Goal: Information Seeking & Learning: Learn about a topic

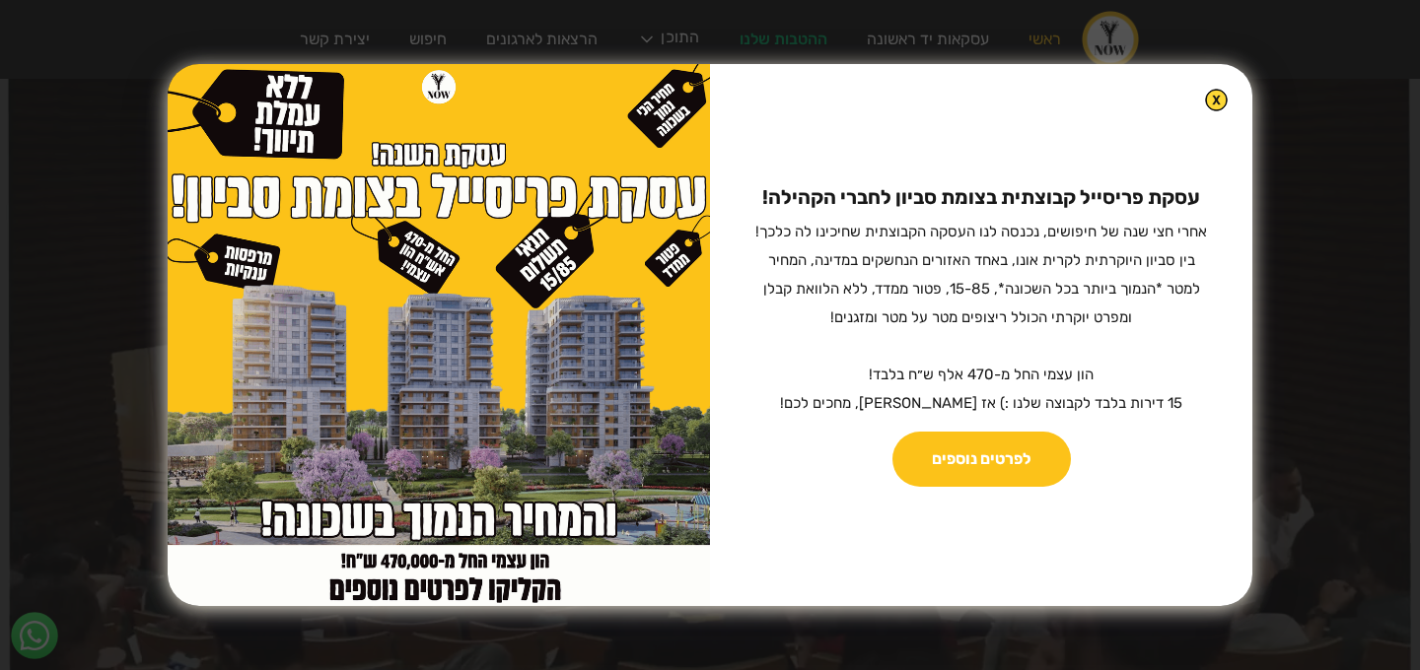
click at [1205, 94] on img at bounding box center [1216, 100] width 23 height 23
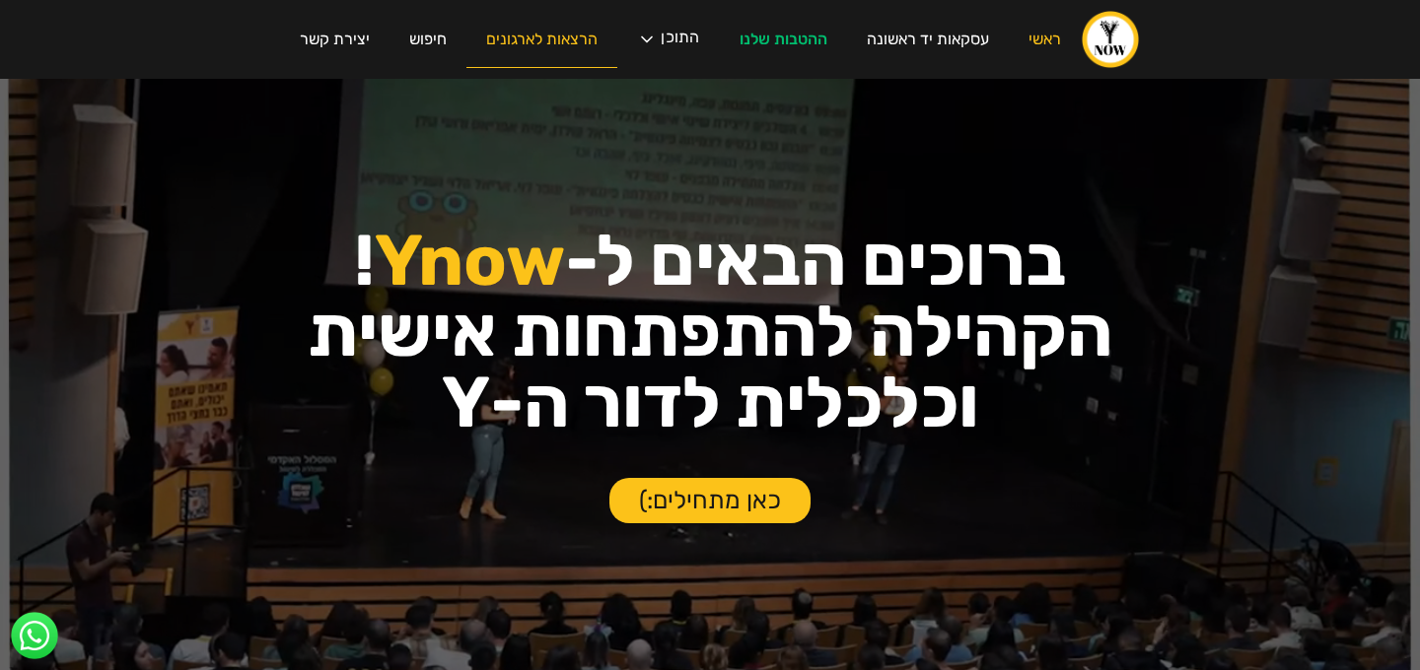
click at [564, 48] on link "הרצאות לארגונים" at bounding box center [541, 40] width 151 height 56
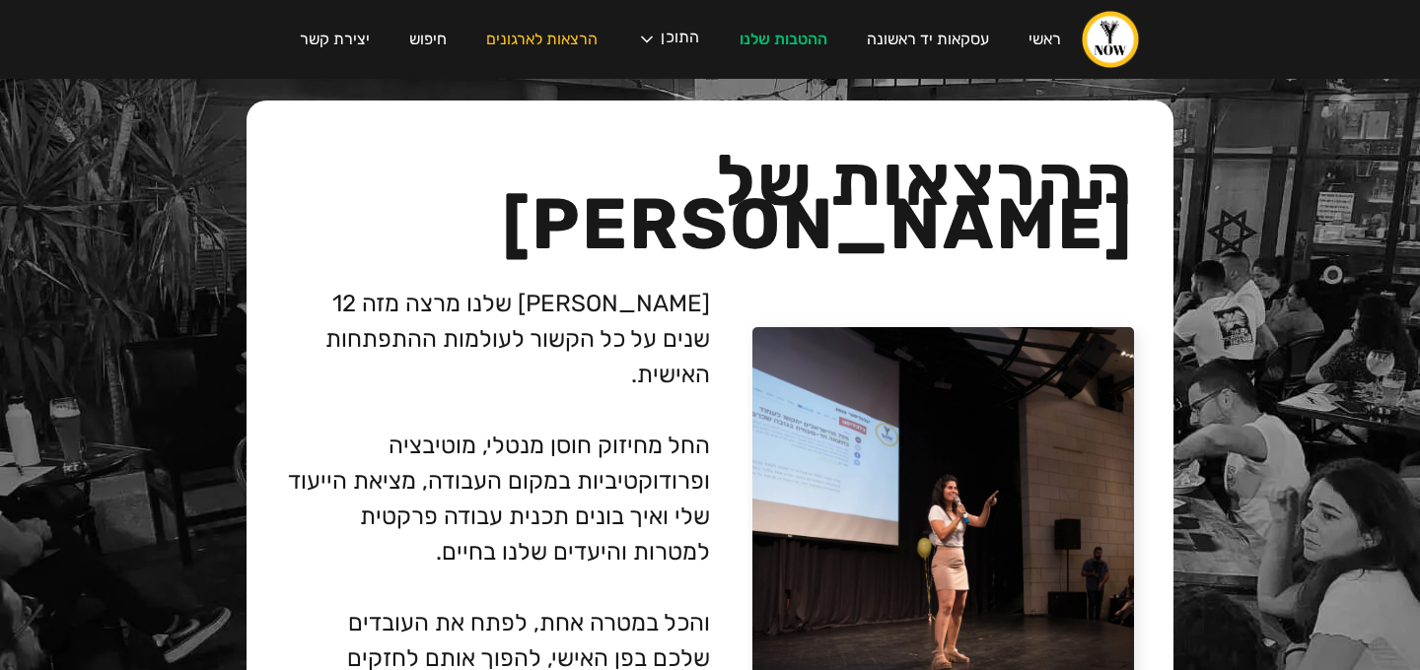
scroll to position [4750, 0]
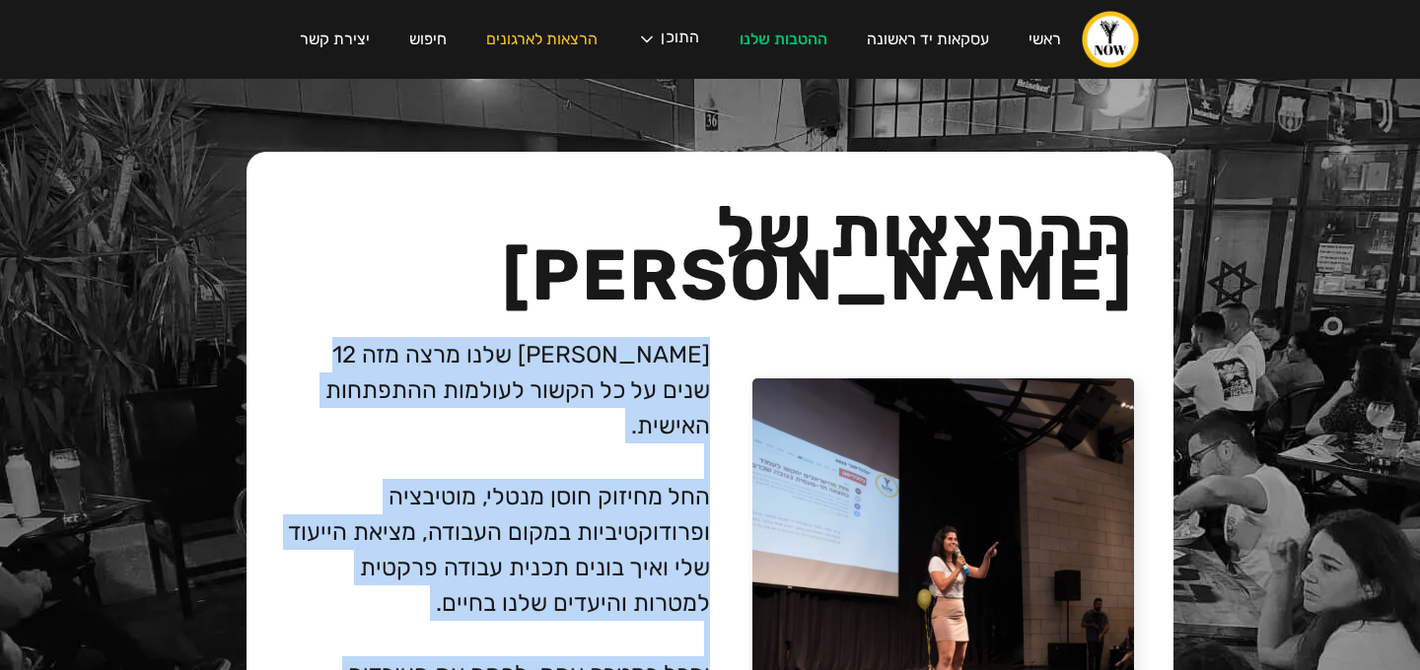
drag, startPoint x: 449, startPoint y: 580, endPoint x: 734, endPoint y: 177, distance: 493.5
click at [734, 337] on div "[PERSON_NAME] שלנו מרצה מזה 12 שנים על כל הקשור לעולמות ההתפתחות האישית. החל מח…" at bounding box center [710, 600] width 848 height 526
copy div "[PERSON_NAME] שלנו מרצה מזה 12 שנים על כל הקשור לעולמות ההתפתחות האישית. החל מח…"
click at [589, 351] on p "[PERSON_NAME] שלנו מרצה מזה 12 שנים על כל הקשור לעולמות ההתפתחות האישית. החל מח…" at bounding box center [498, 585] width 424 height 497
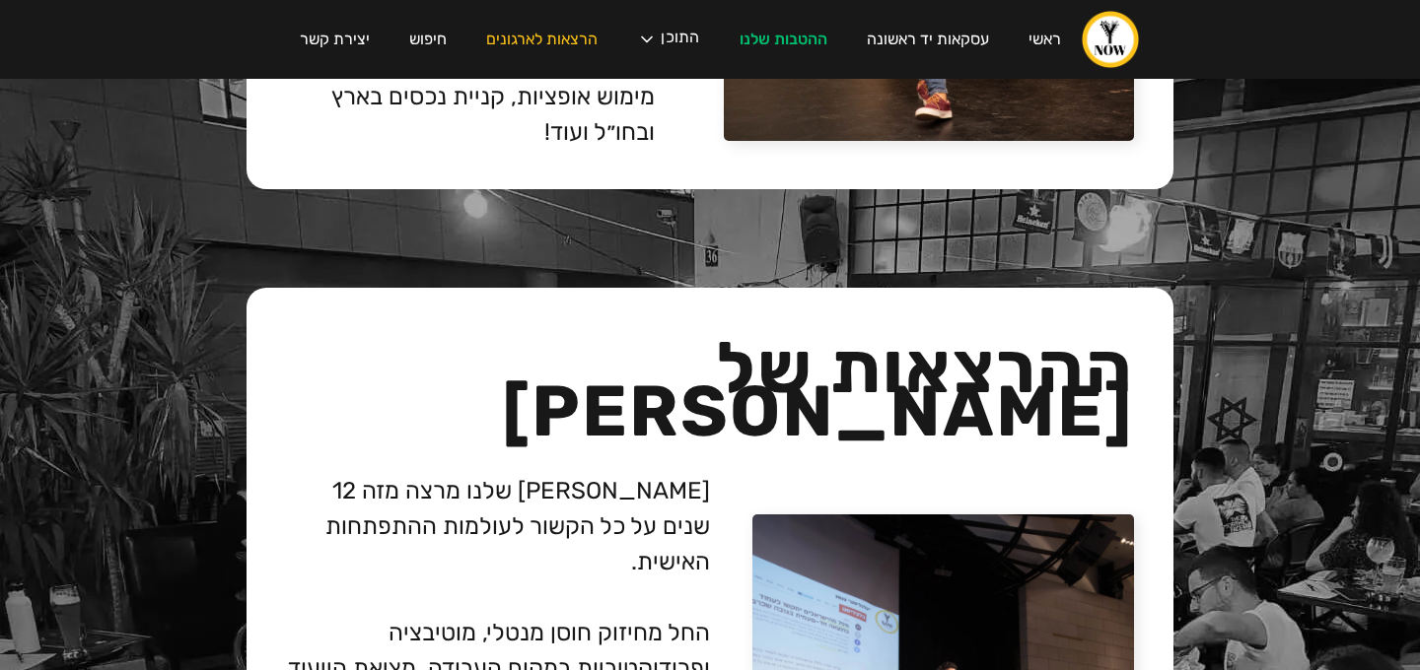
scroll to position [4644, 0]
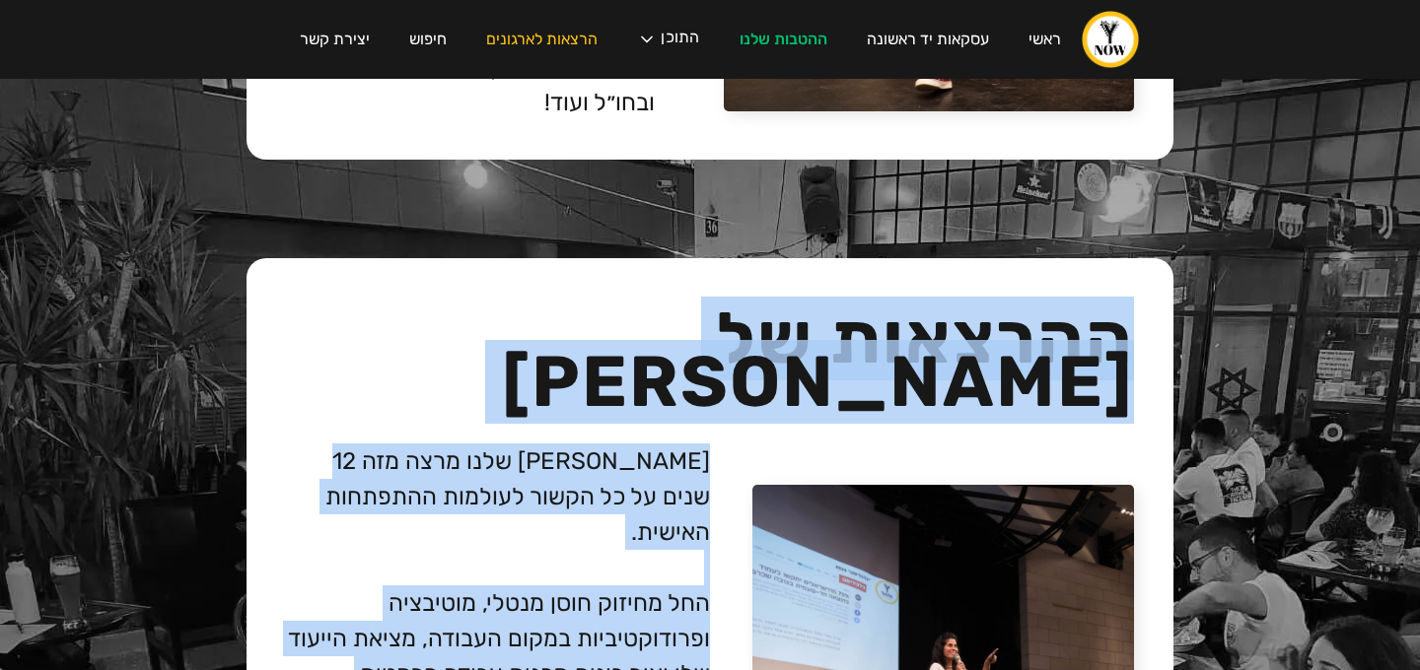
drag, startPoint x: 1018, startPoint y: 168, endPoint x: 374, endPoint y: 551, distance: 750.2
click at [374, 551] on div "ההרצאות של [PERSON_NAME] [PERSON_NAME] שלנו מרצה מזה 12 שנים על כל הקשור לעולמו…" at bounding box center [709, 633] width 927 height 751
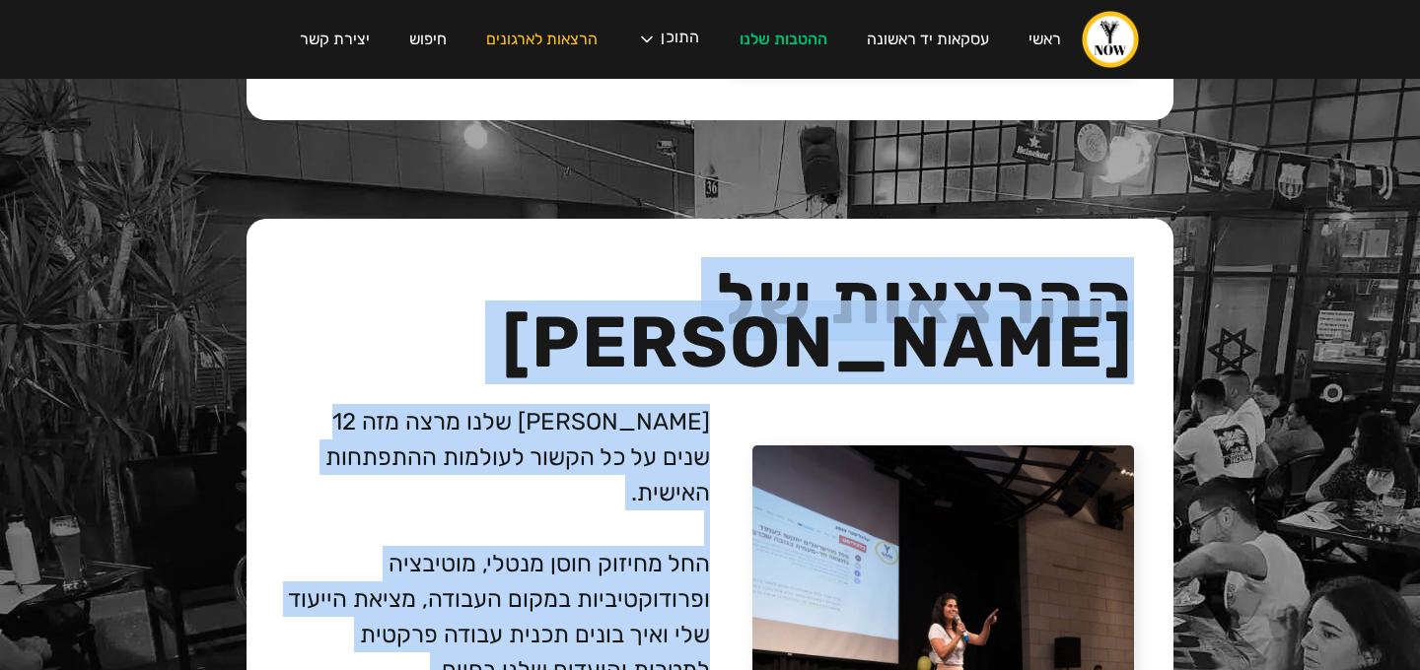
scroll to position [4687, 0]
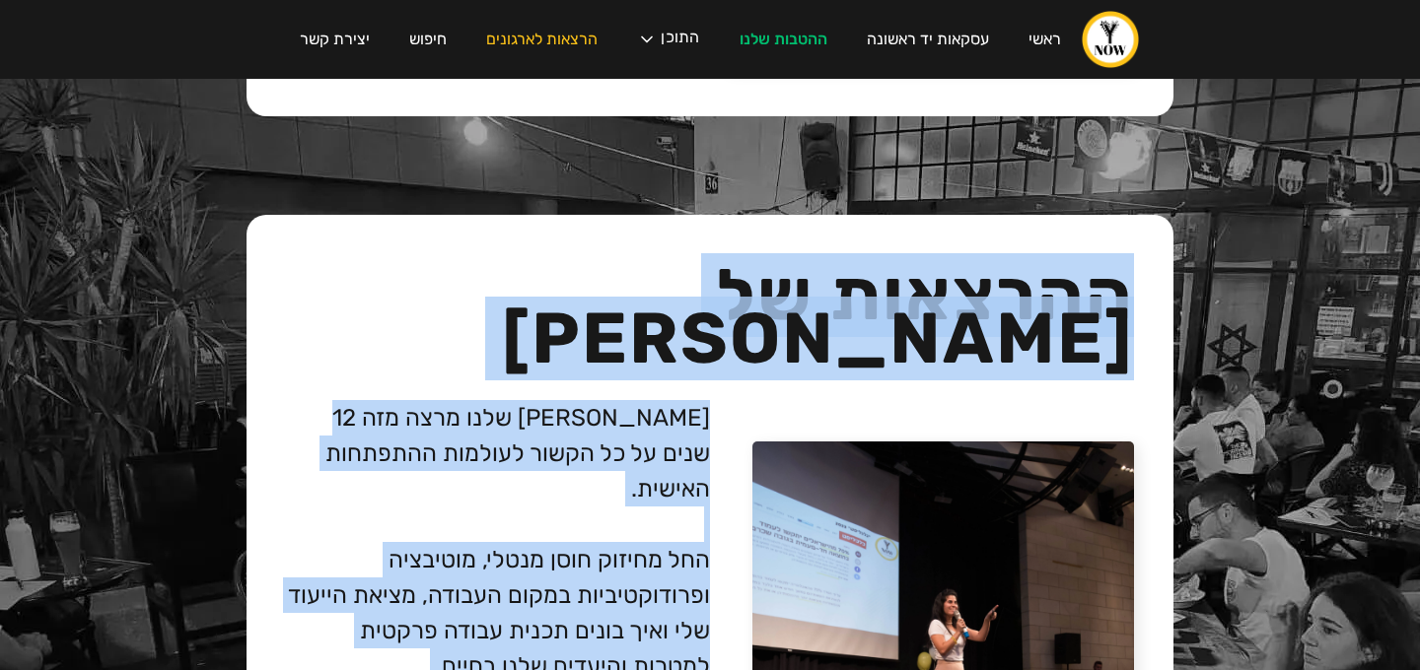
click at [413, 635] on p "[PERSON_NAME] שלנו מרצה מזה 12 שנים על כל הקשור לעולמות ההתפתחות האישית. החל מח…" at bounding box center [498, 648] width 424 height 497
copy div "ההרצאות של [PERSON_NAME] [PERSON_NAME] שלנו מרצה מזה 12 שנים על כל הקשור לעולמו…"
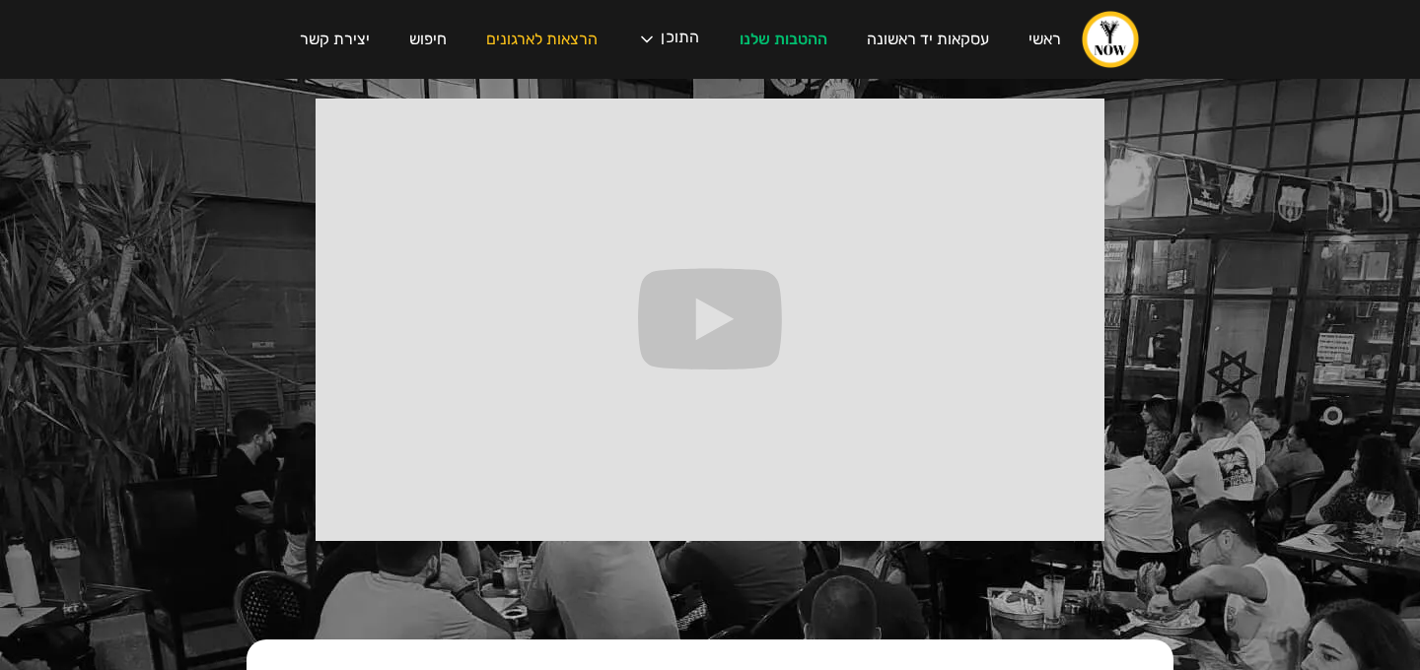
scroll to position [3390, 0]
